Goal: Find contact information: Find contact information

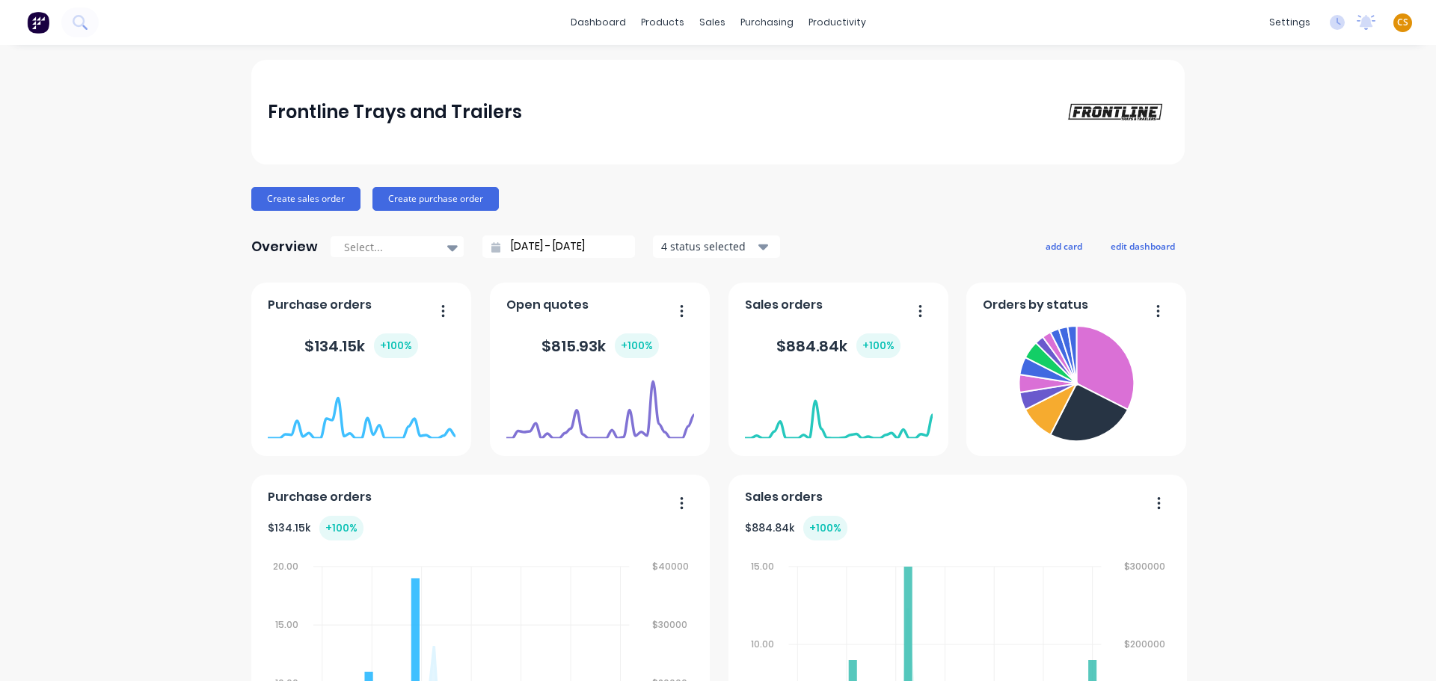
click at [1397, 24] on span "CS" at bounding box center [1402, 22] width 11 height 13
click at [1265, 191] on div "Sign out" at bounding box center [1275, 187] width 40 height 13
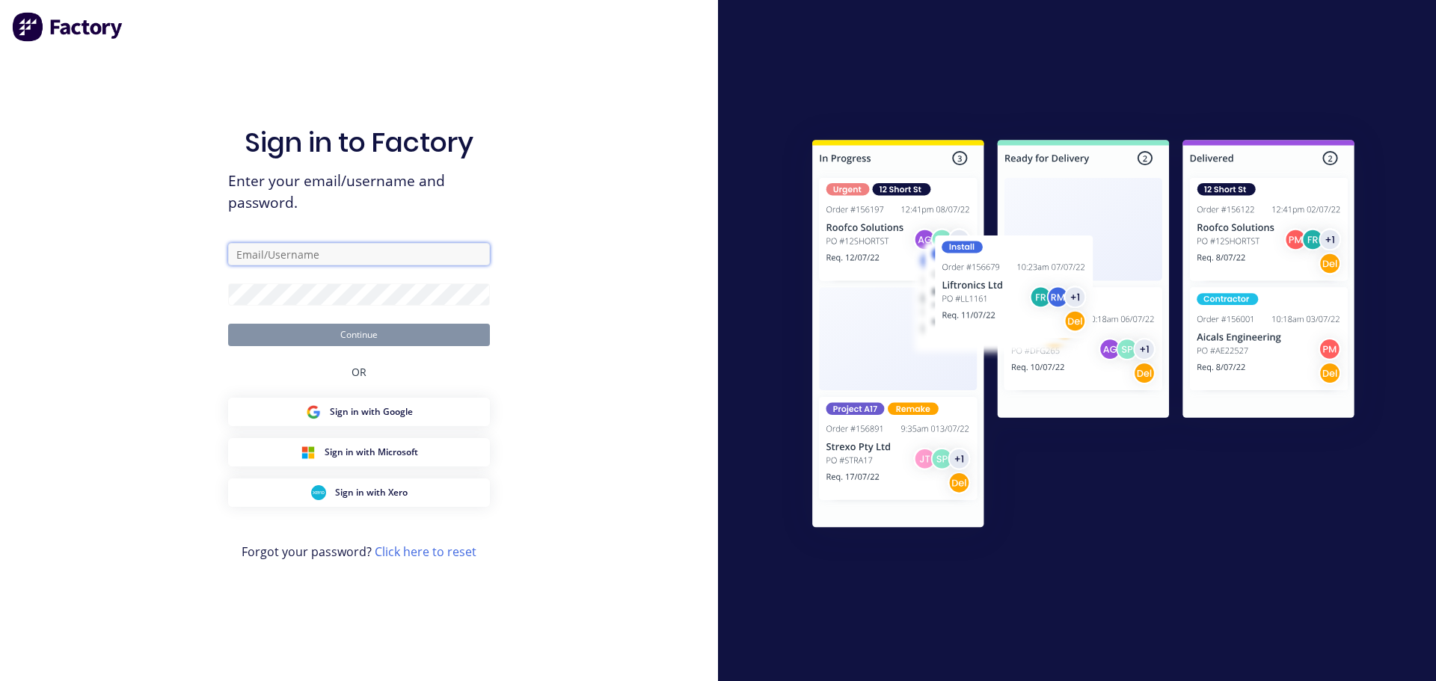
click at [360, 255] on input "text" at bounding box center [359, 254] width 262 height 22
type input "[PERSON_NAME][EMAIL_ADDRESS][DOMAIN_NAME]"
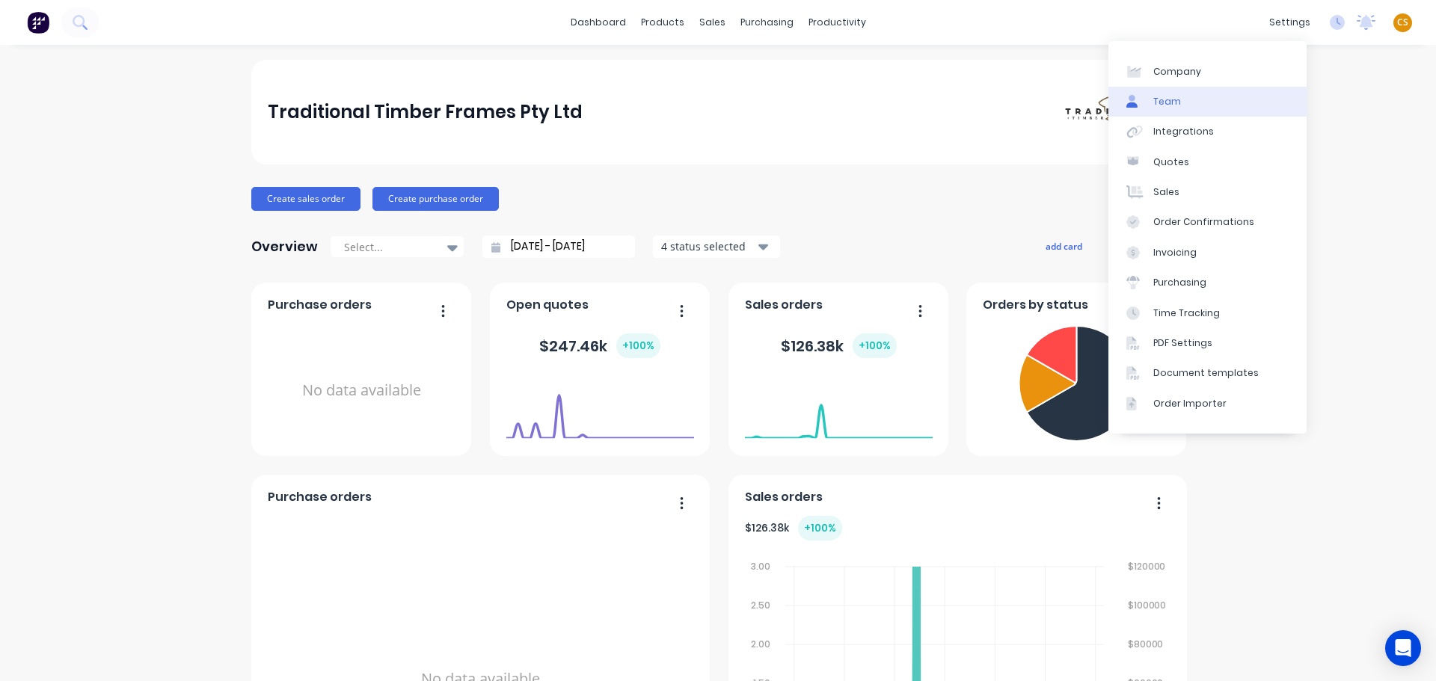
click at [1176, 103] on div "Team" at bounding box center [1167, 101] width 28 height 13
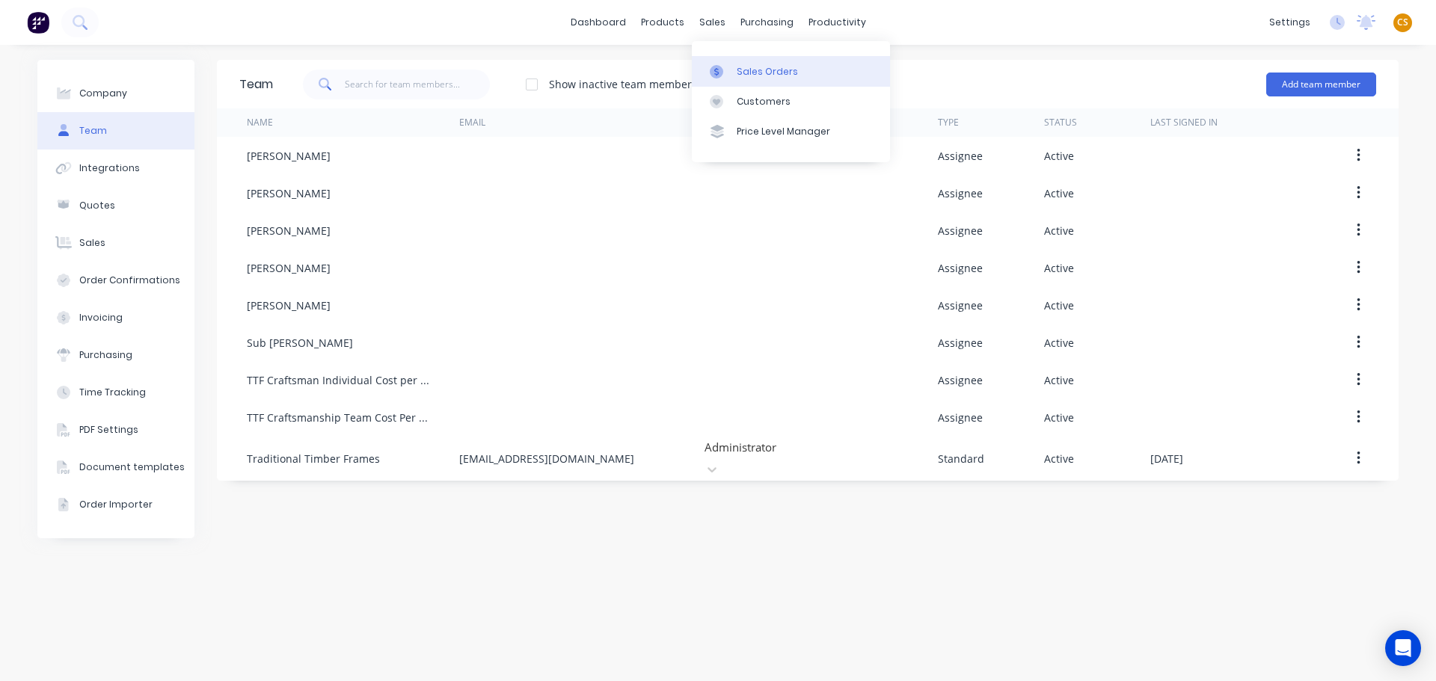
click at [757, 70] on div "Sales Orders" at bounding box center [767, 71] width 61 height 13
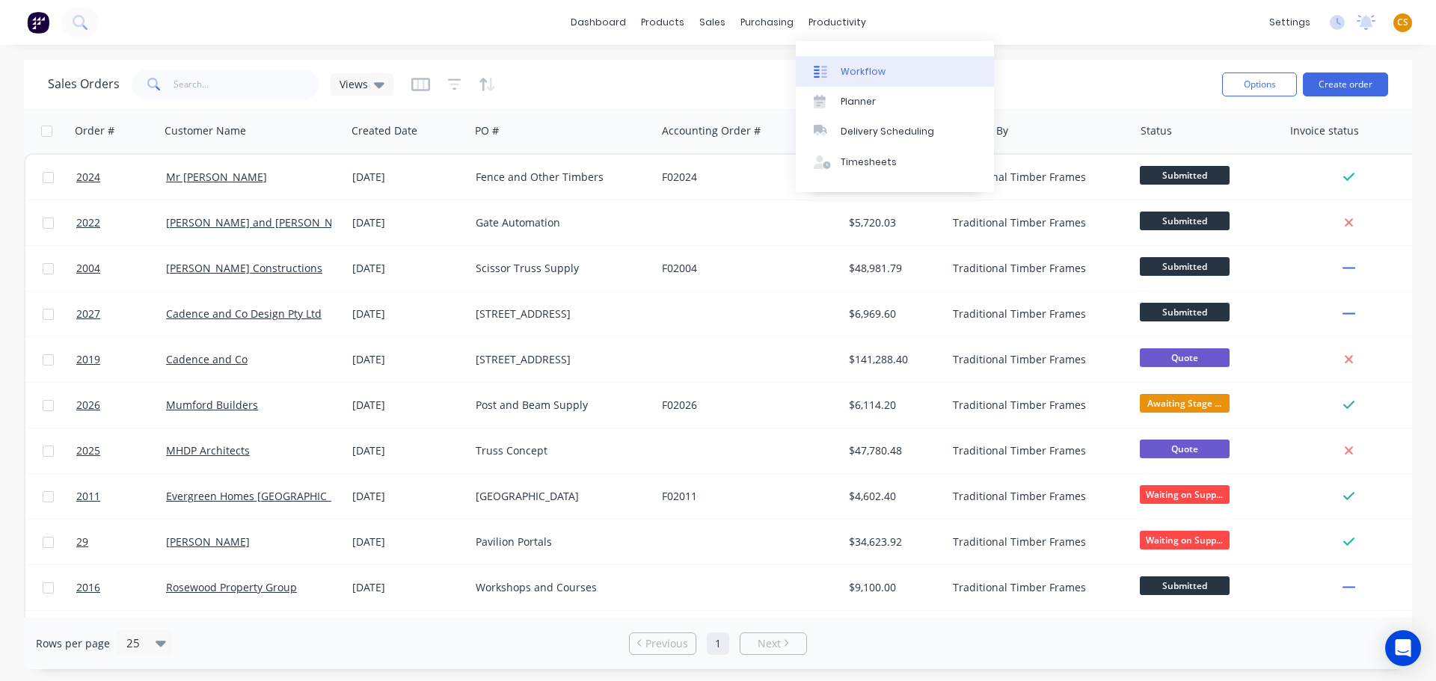
click at [865, 70] on div "Workflow" at bounding box center [863, 71] width 45 height 13
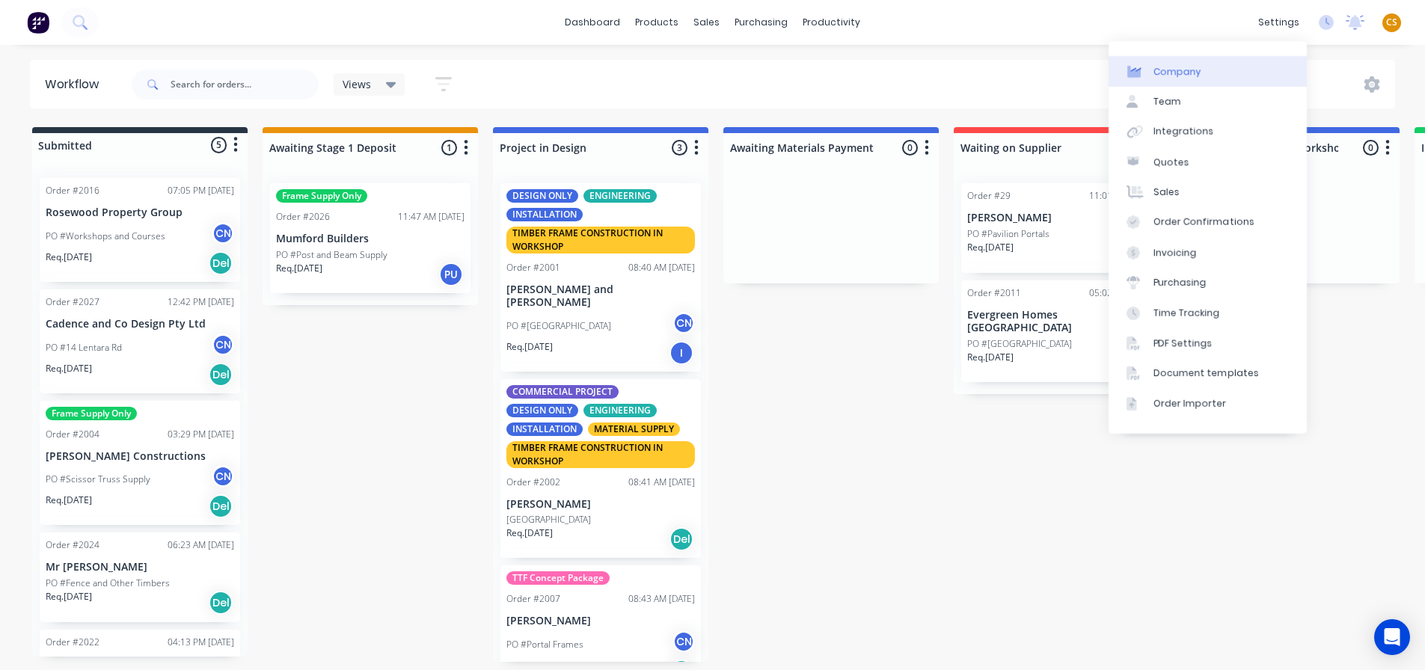
click at [1187, 74] on div "Company" at bounding box center [1177, 71] width 48 height 13
select select "AU"
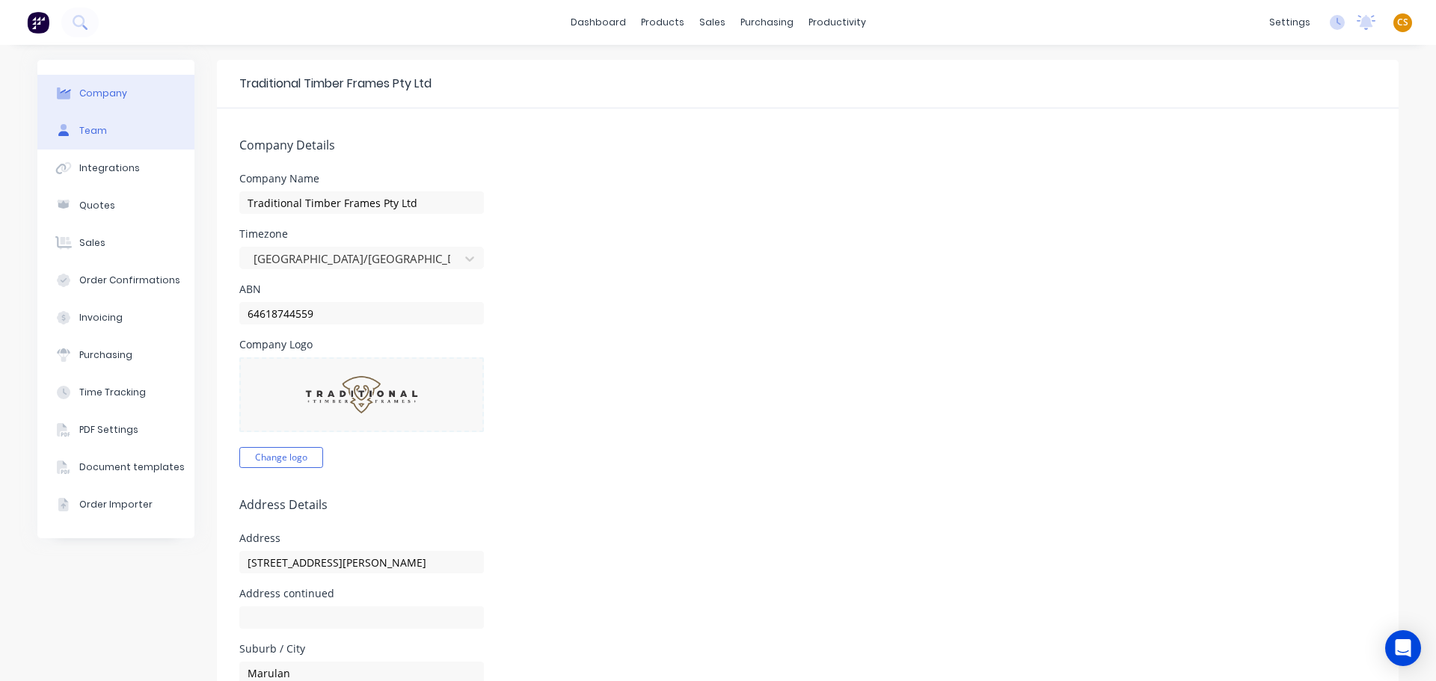
click at [132, 137] on button "Team" at bounding box center [115, 130] width 157 height 37
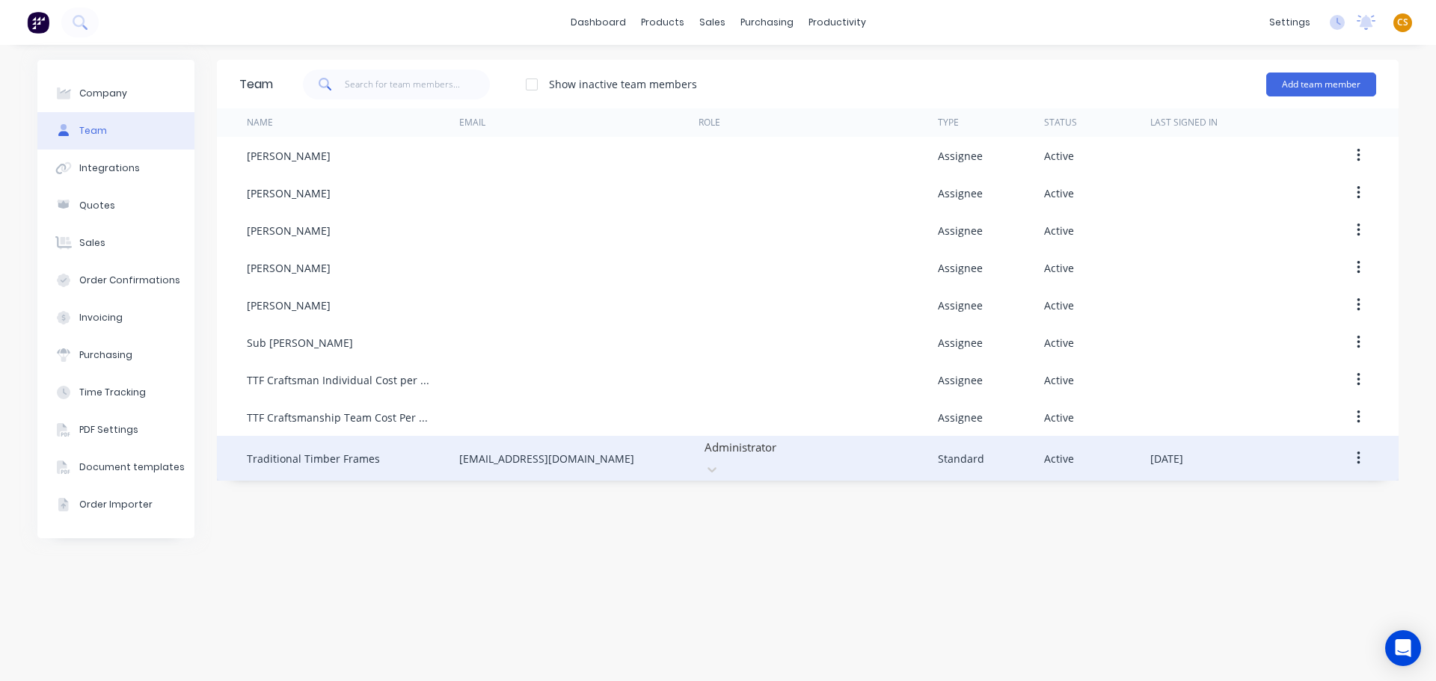
drag, startPoint x: 650, startPoint y: 452, endPoint x: 437, endPoint y: 452, distance: 213.1
click at [437, 452] on div "Traditional Timber Frames [EMAIL_ADDRESS][DOMAIN_NAME] Administrator Standard A…" at bounding box center [808, 458] width 1182 height 45
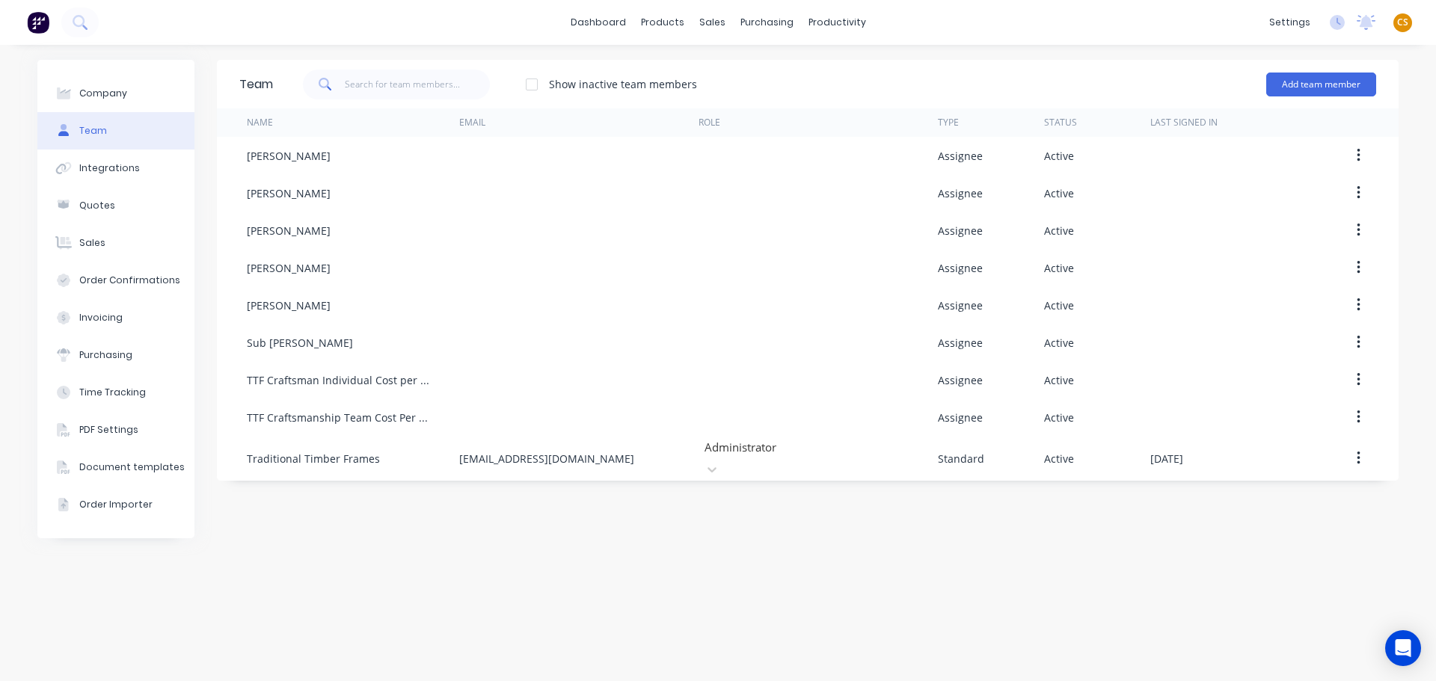
copy div "[EMAIL_ADDRESS][DOMAIN_NAME]"
click at [592, 26] on link "dashboard" at bounding box center [598, 22] width 70 height 22
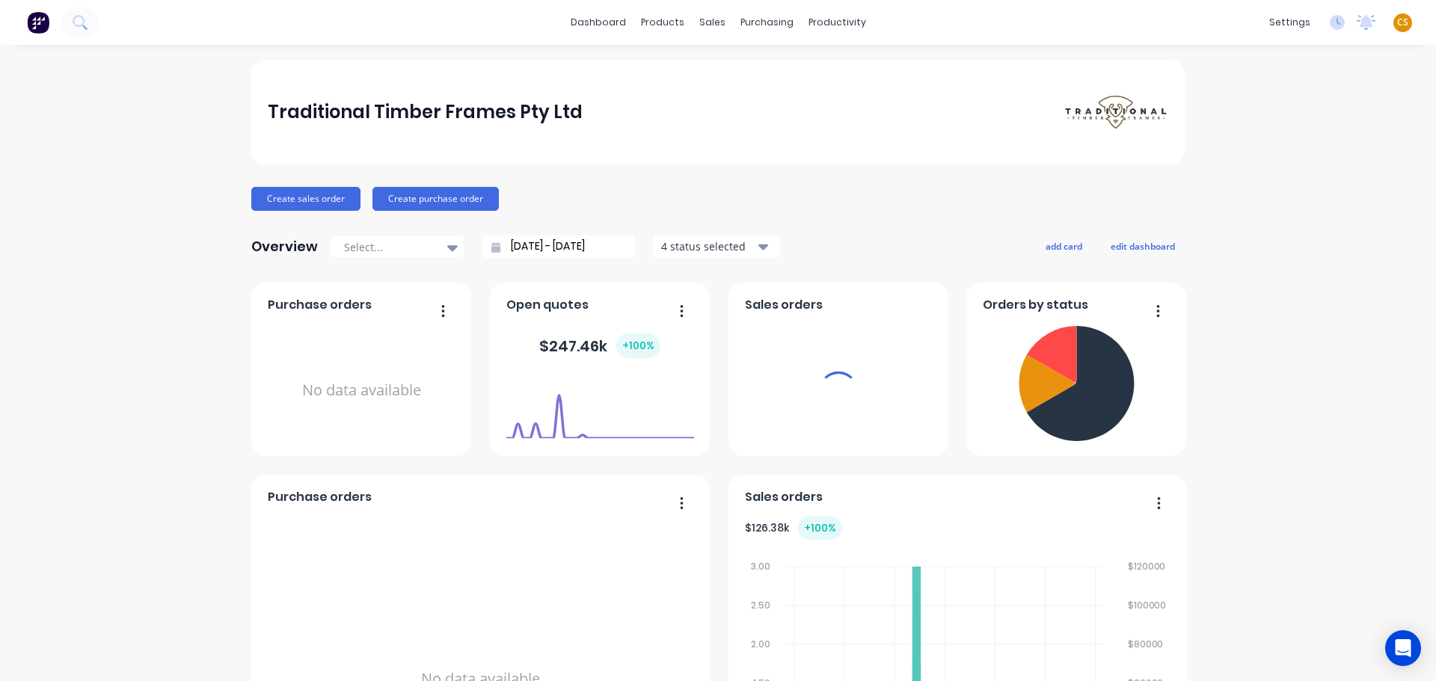
click at [1397, 22] on span "CS" at bounding box center [1402, 22] width 11 height 13
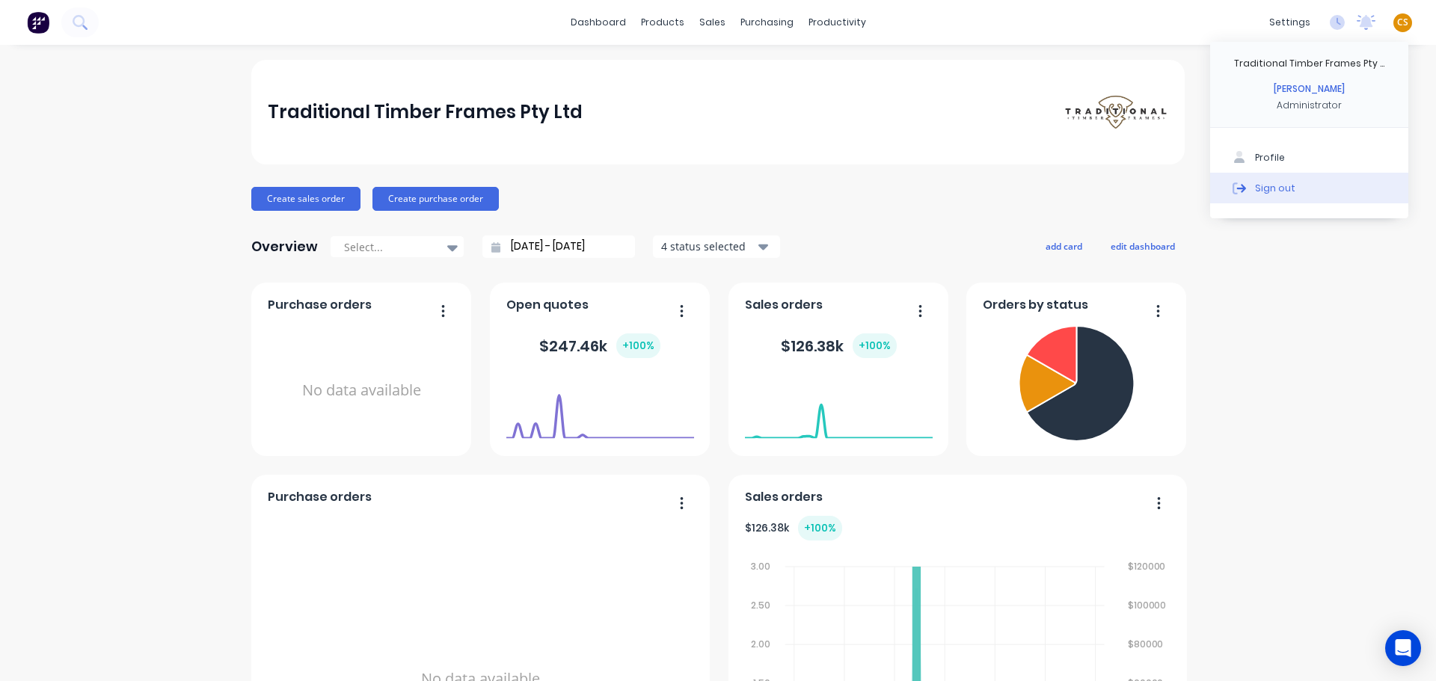
click at [1284, 191] on button "Sign out" at bounding box center [1309, 188] width 198 height 30
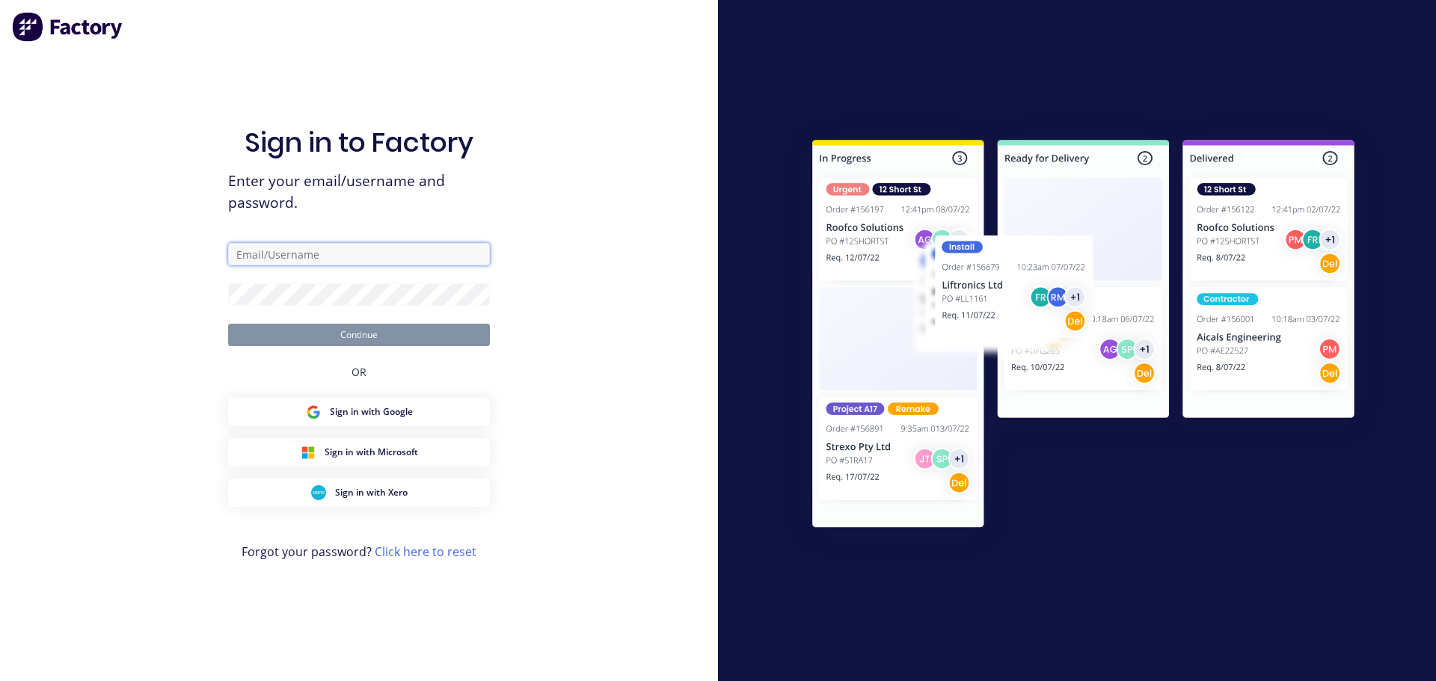
click at [306, 254] on input "text" at bounding box center [359, 254] width 262 height 22
type input "[PERSON_NAME][EMAIL_ADDRESS][DOMAIN_NAME]"
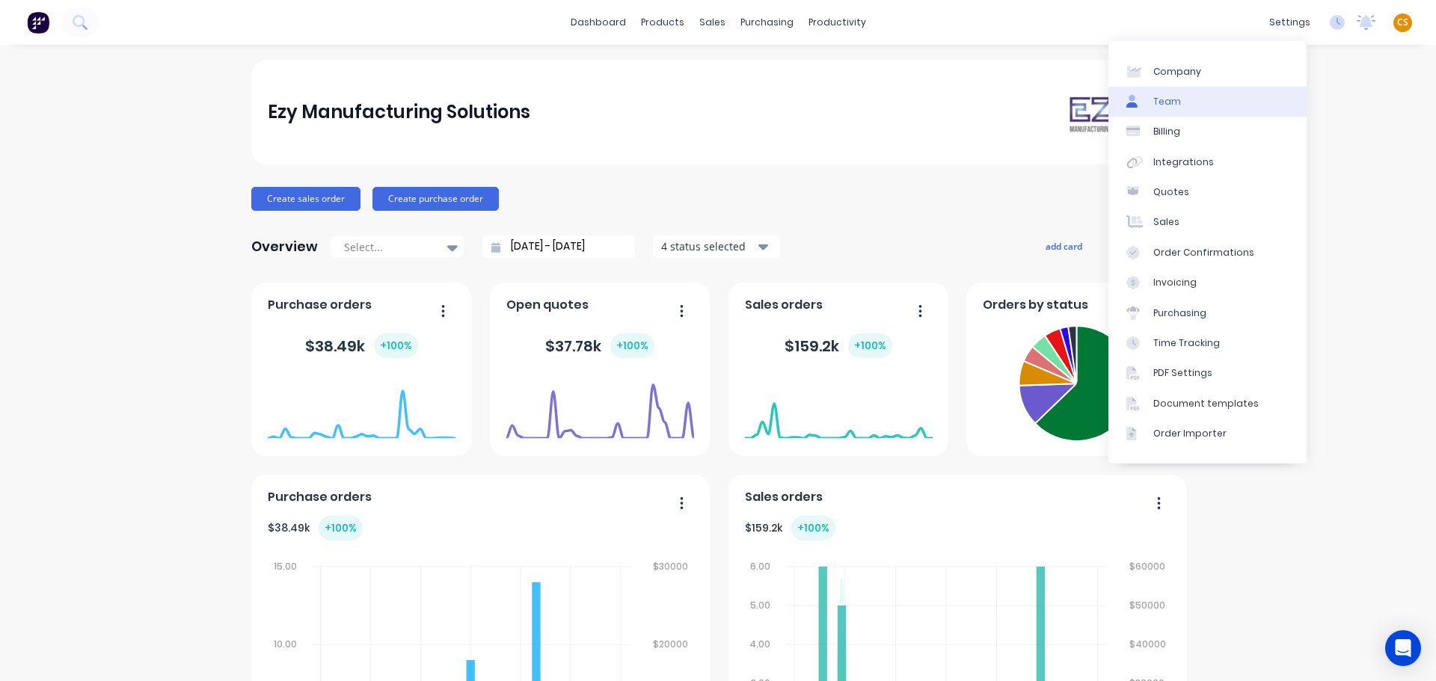
click at [1178, 100] on div "Team" at bounding box center [1167, 101] width 28 height 13
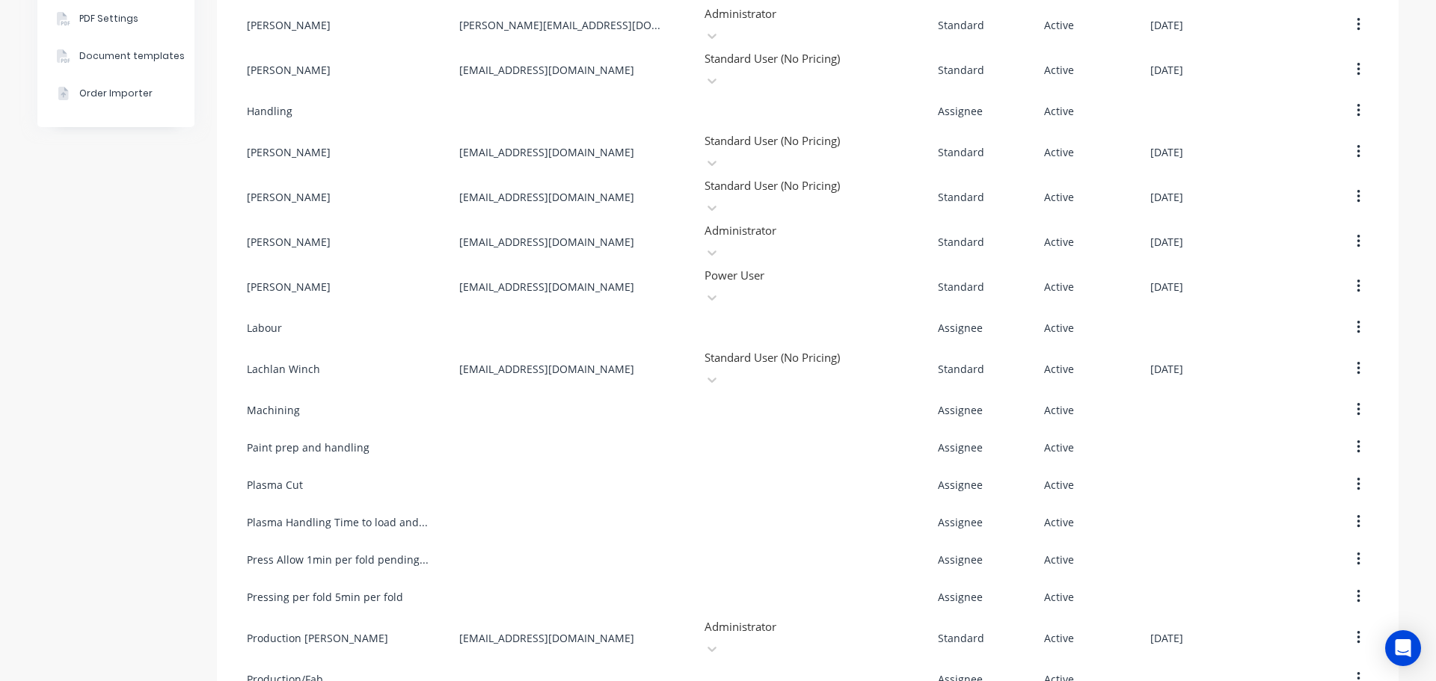
scroll to position [667, 0]
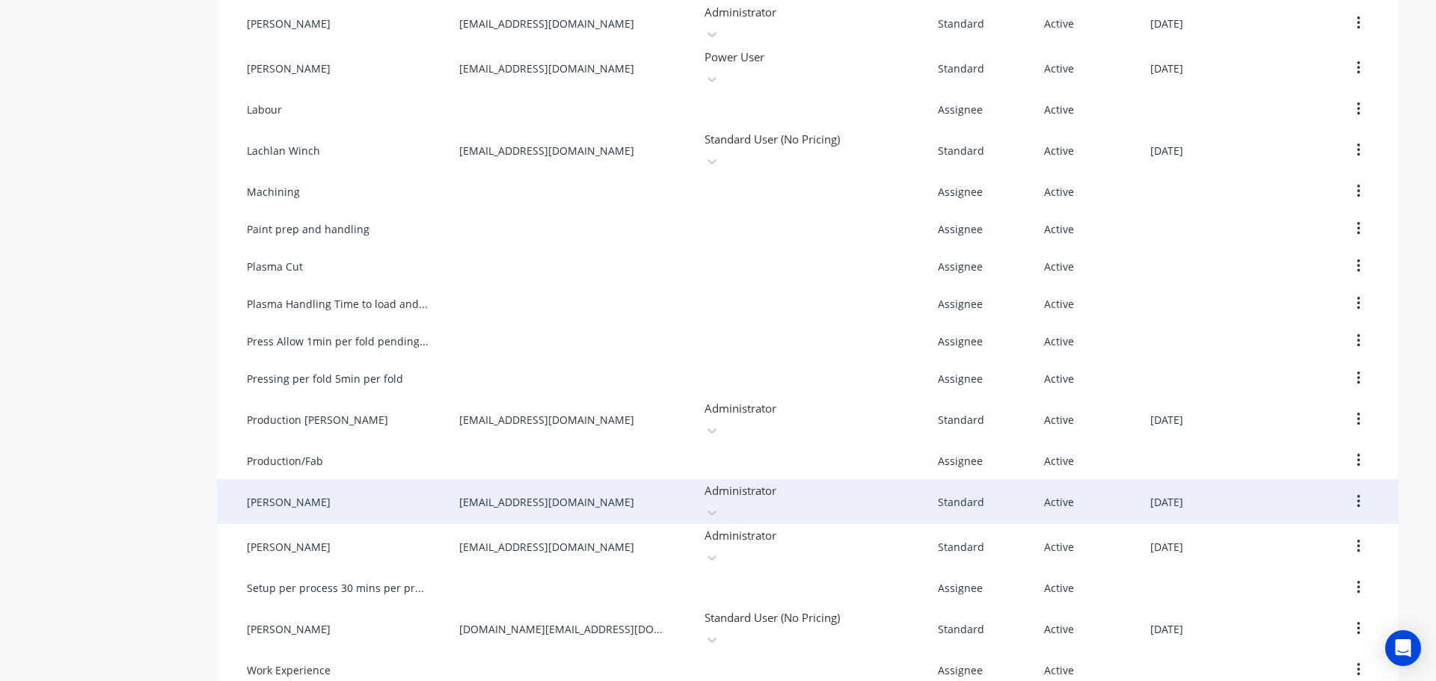
drag, startPoint x: 616, startPoint y: 423, endPoint x: 447, endPoint y: 422, distance: 169.0
click at [447, 479] on div "[PERSON_NAME] [EMAIL_ADDRESS][DOMAIN_NAME] Administrator Standard Active [DATE]" at bounding box center [808, 501] width 1182 height 45
copy div "[EMAIL_ADDRESS][DOMAIN_NAME]"
